Goal: Transaction & Acquisition: Subscribe to service/newsletter

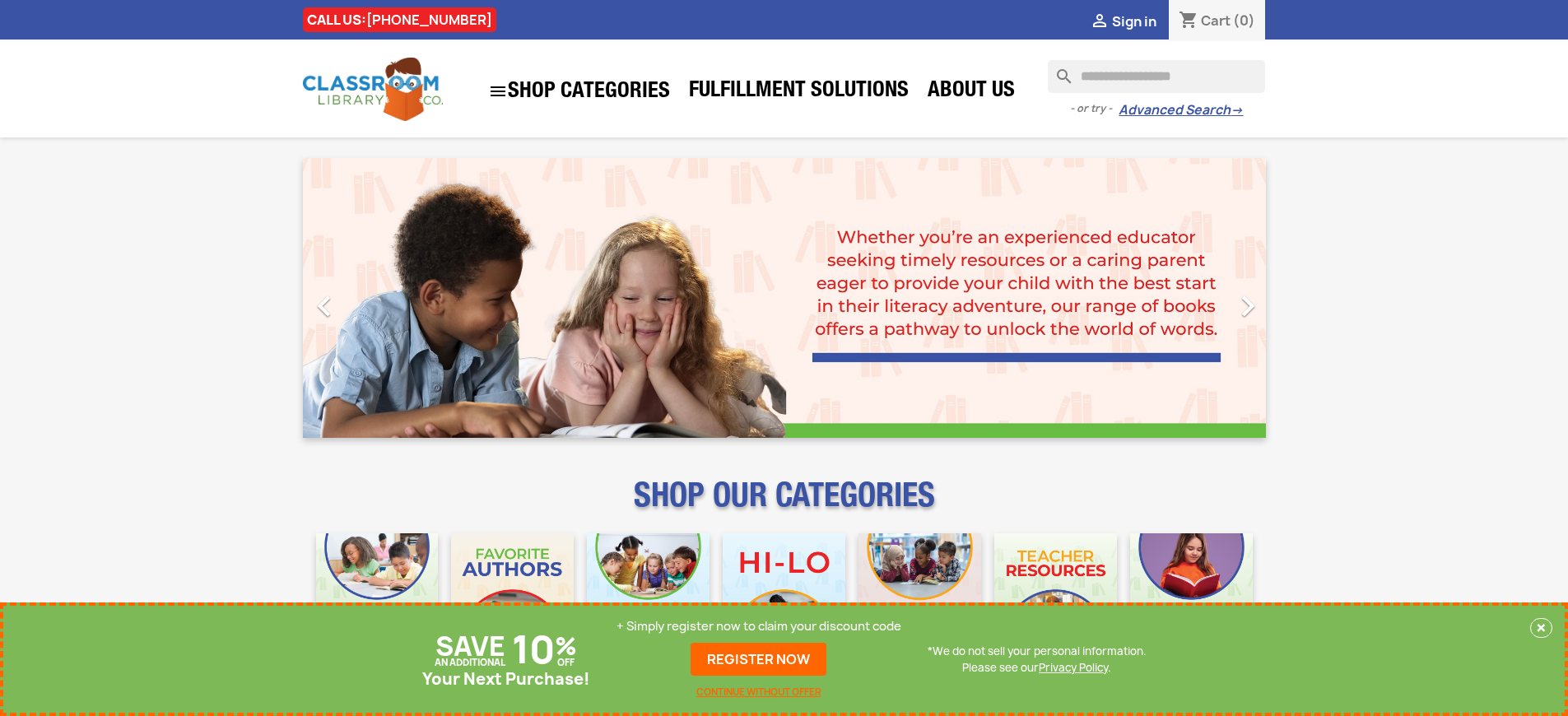
click at [759, 626] on p "+ Simply register now to claim your discount code" at bounding box center [758, 626] width 284 height 17
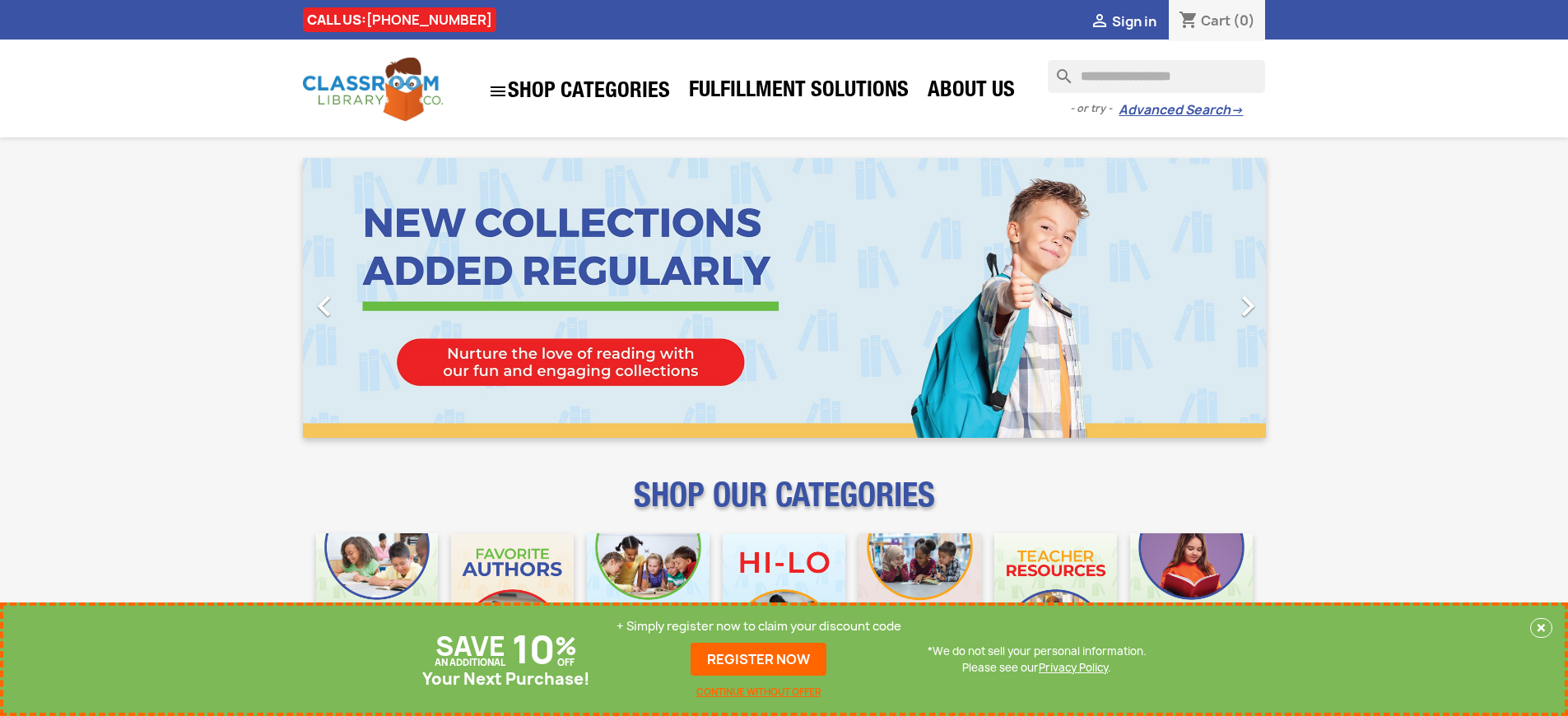
click at [759, 626] on p "+ Simply register now to claim your discount code" at bounding box center [758, 626] width 284 height 17
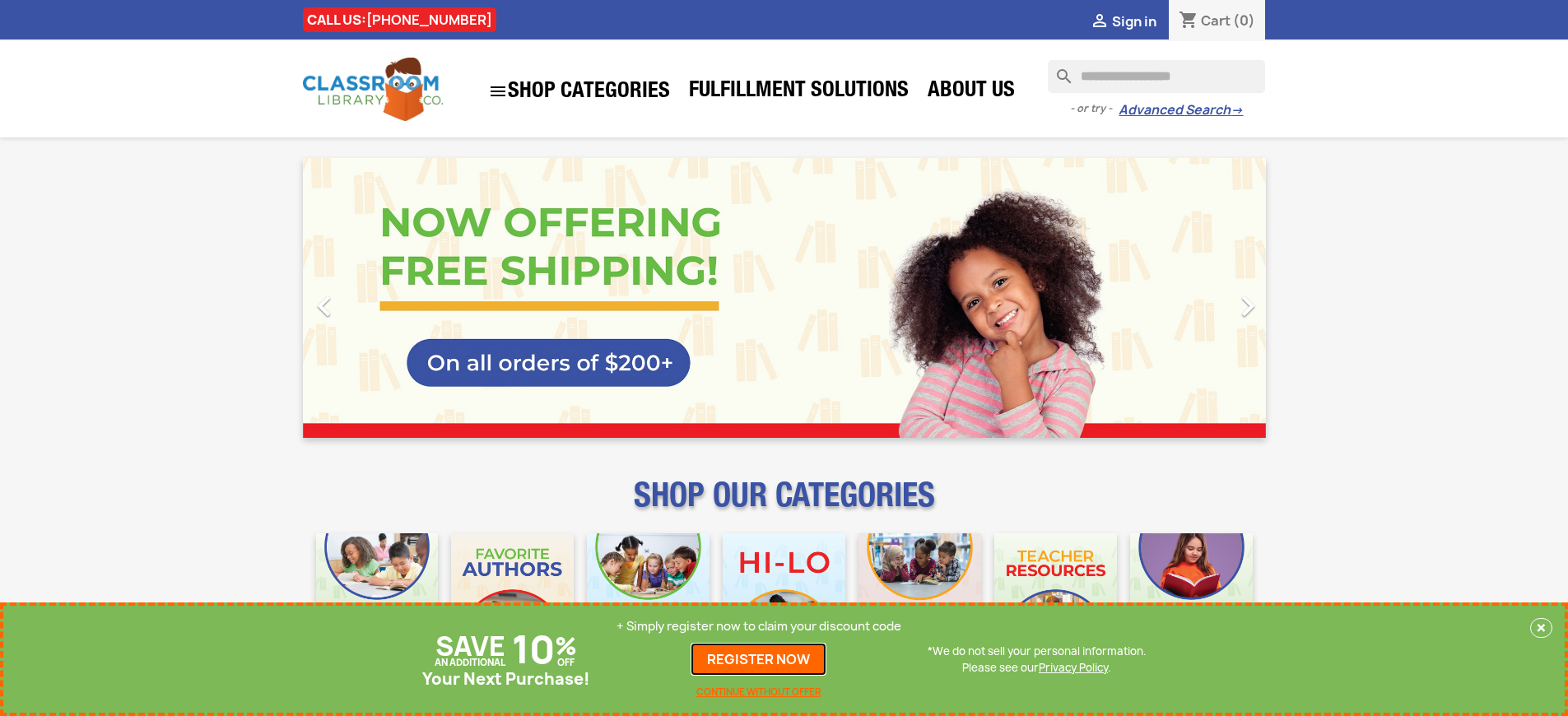
click at [759, 658] on link "REGISTER NOW" at bounding box center [758, 658] width 136 height 33
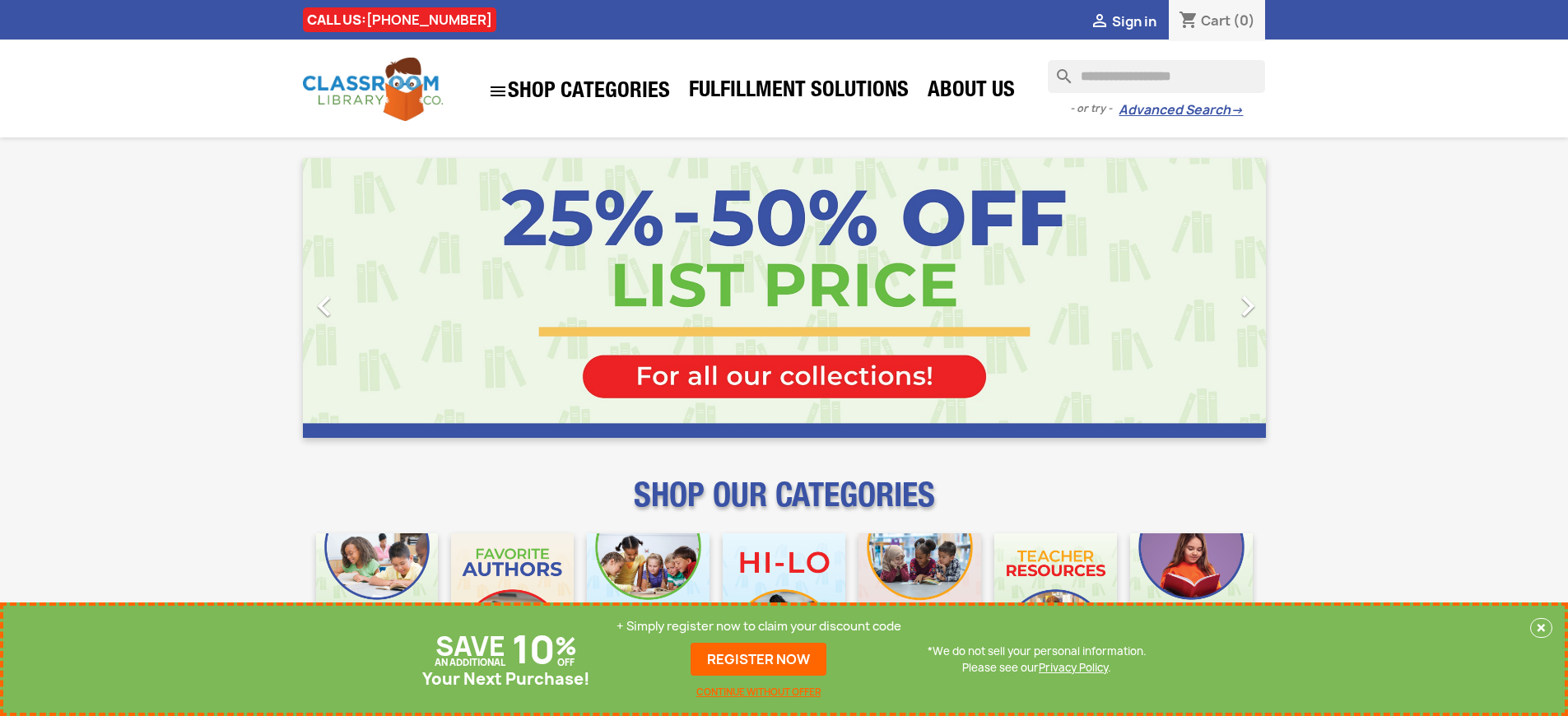
click at [759, 626] on p "+ Simply register now to claim your discount code" at bounding box center [758, 626] width 284 height 17
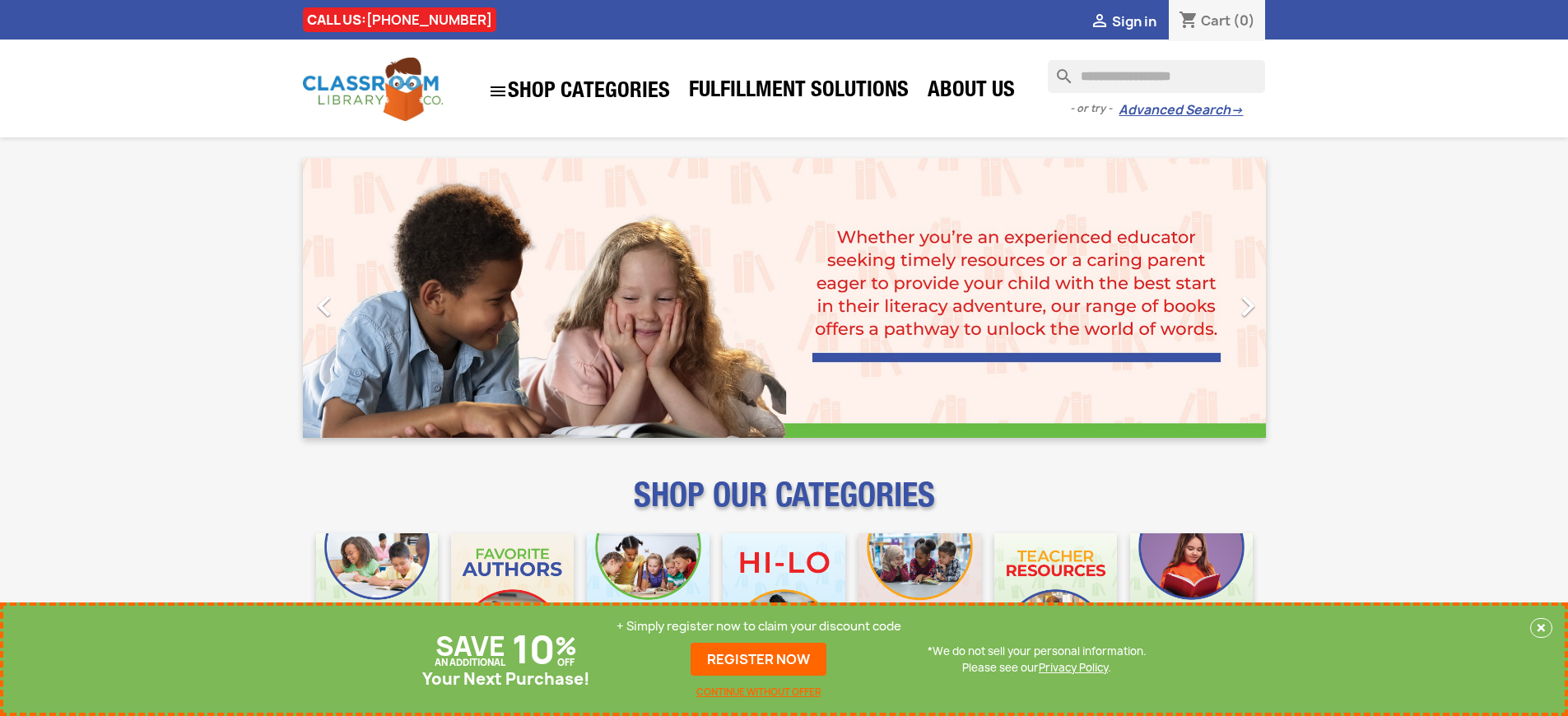
click at [759, 626] on p "+ Simply register now to claim your discount code" at bounding box center [758, 626] width 284 height 17
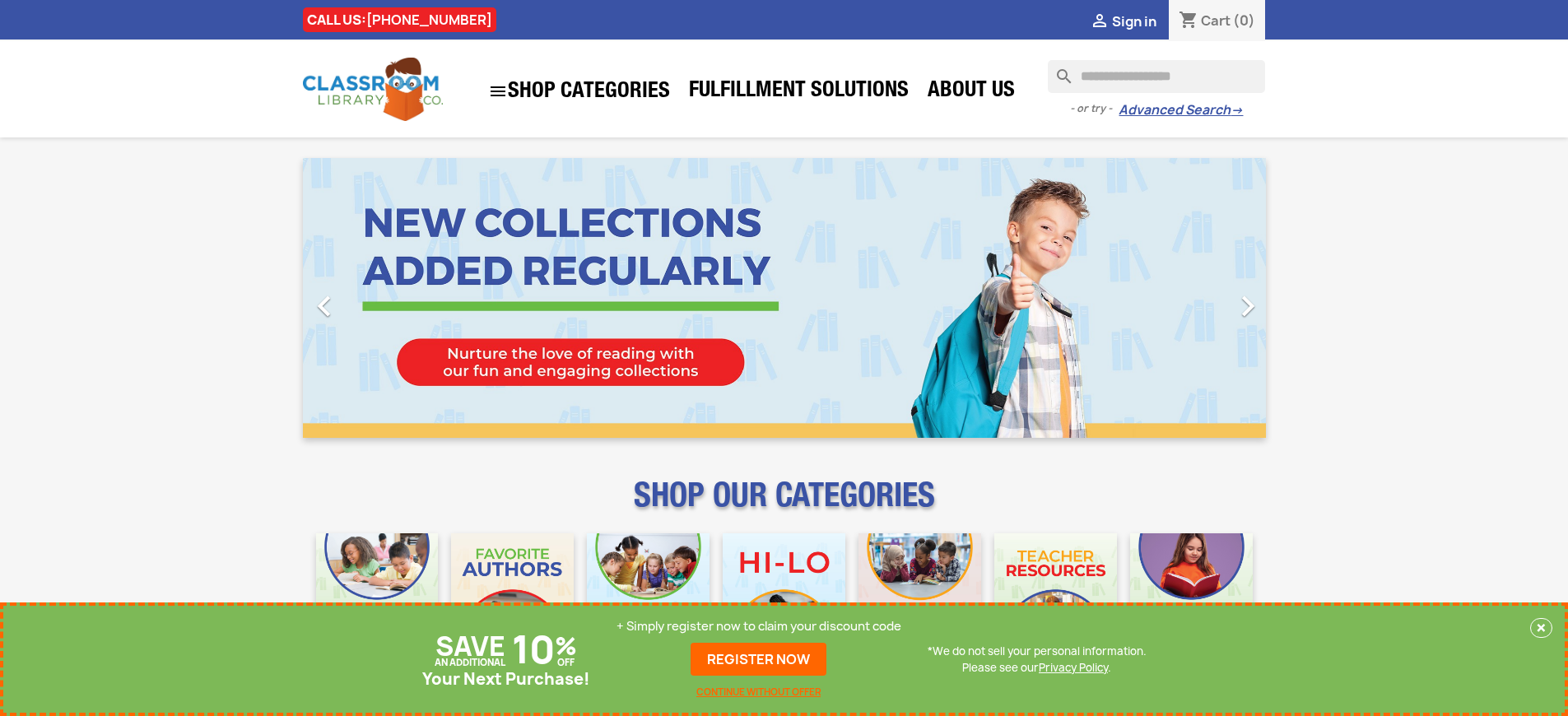
click at [759, 626] on p "+ Simply register now to claim your discount code" at bounding box center [758, 626] width 284 height 17
